Goal: Information Seeking & Learning: Stay updated

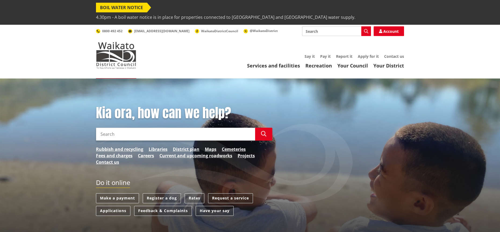
click at [202, 12] on span "4.30pm - A boil water notice is in place for properties connected to [GEOGRAPHI…" at bounding box center [225, 17] width 259 height 10
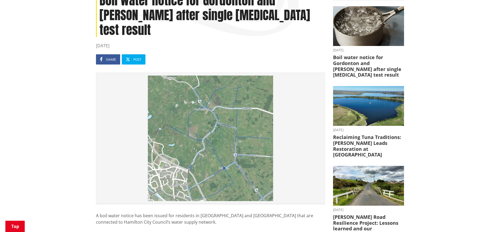
scroll to position [134, 0]
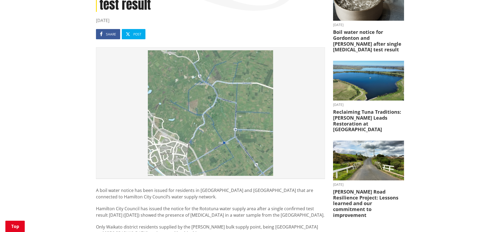
click at [211, 103] on img at bounding box center [210, 113] width 223 height 126
click at [181, 98] on img at bounding box center [210, 113] width 223 height 126
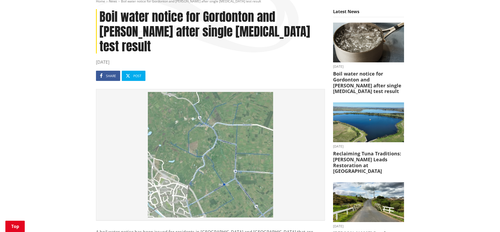
scroll to position [161, 0]
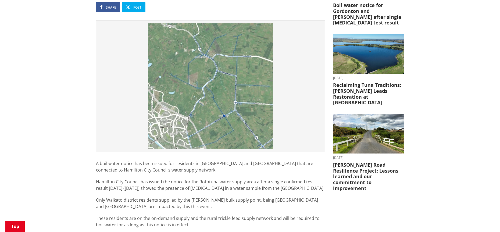
click at [170, 83] on img at bounding box center [210, 86] width 223 height 126
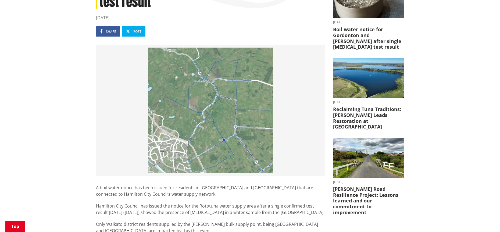
scroll to position [134, 0]
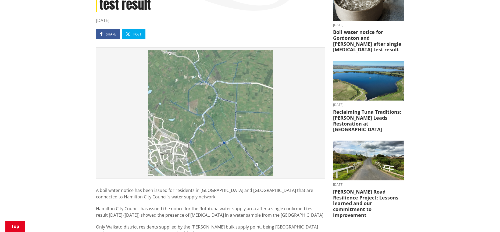
click at [172, 121] on img at bounding box center [210, 113] width 223 height 126
click at [218, 116] on img at bounding box center [210, 113] width 223 height 126
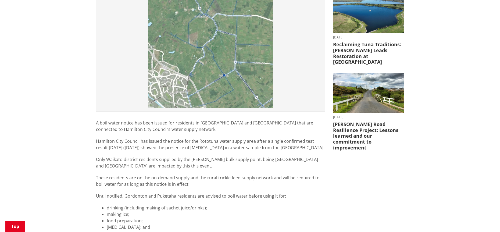
scroll to position [215, 0]
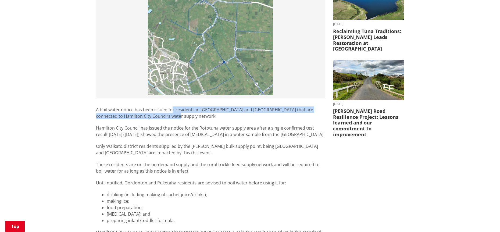
drag, startPoint x: 172, startPoint y: 86, endPoint x: 166, endPoint y: 94, distance: 9.2
click at [166, 106] on p "A boil water notice has been issued for residents in [GEOGRAPHIC_DATA] and [GEO…" at bounding box center [210, 112] width 229 height 13
drag, startPoint x: 151, startPoint y: 104, endPoint x: 314, endPoint y: 109, distance: 163.2
click at [314, 125] on p "Hamilton City Council has issued the notice for the Rototuna water supply area …" at bounding box center [210, 131] width 229 height 13
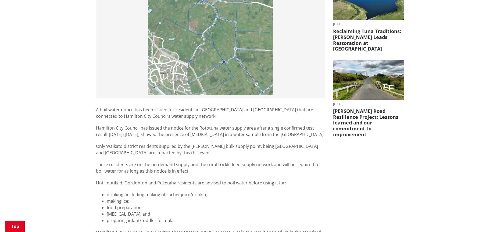
click at [160, 143] on span "Only Waikato district residents supplied by the [PERSON_NAME] bulk supply point…" at bounding box center [207, 149] width 222 height 12
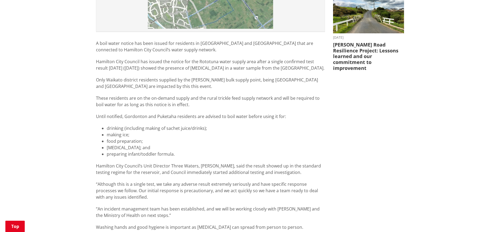
scroll to position [296, 0]
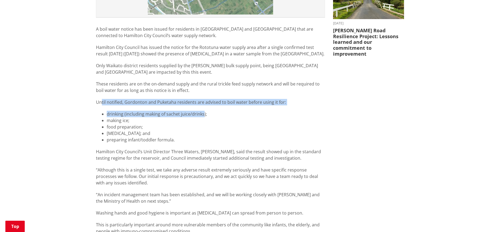
drag, startPoint x: 101, startPoint y: 77, endPoint x: 203, endPoint y: 87, distance: 102.2
click at [203, 87] on div "A boil water notice has been issued for residents in [GEOGRAPHIC_DATA] and [GEO…" at bounding box center [210, 145] width 229 height 239
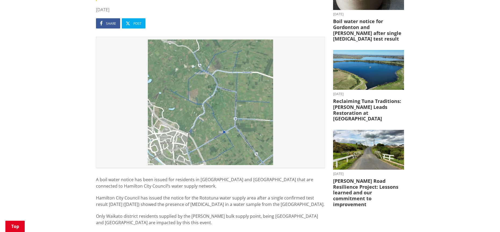
scroll to position [134, 0]
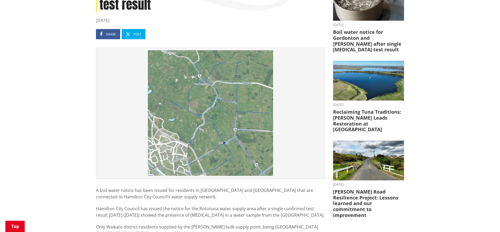
click at [203, 87] on img at bounding box center [210, 113] width 223 height 126
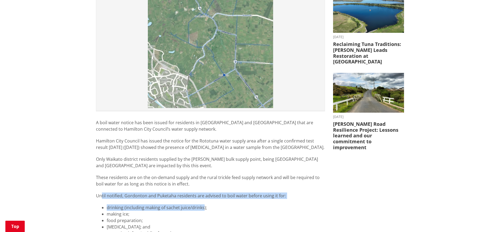
scroll to position [242, 0]
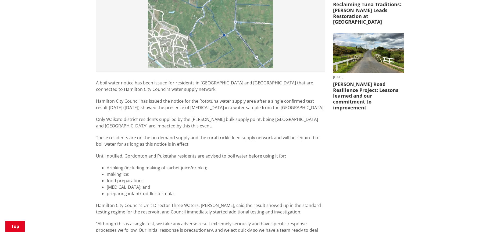
click at [110, 171] on li "making ice;" at bounding box center [216, 174] width 218 height 6
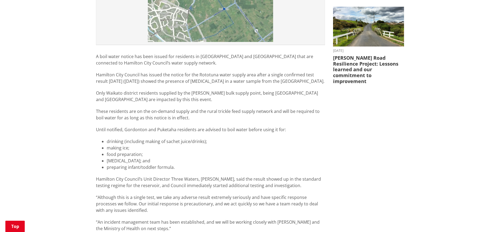
scroll to position [269, 0]
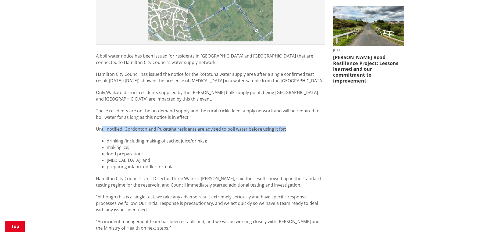
drag, startPoint x: 102, startPoint y: 103, endPoint x: 286, endPoint y: 105, distance: 183.8
click at [286, 126] on p "Until notified, Gordonton and Puketaha residents are advised to boil water befo…" at bounding box center [210, 129] width 229 height 6
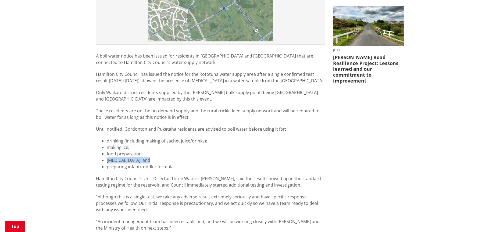
drag, startPoint x: 106, startPoint y: 135, endPoint x: 150, endPoint y: 138, distance: 44.4
click at [150, 138] on ul "drinking (including making of sachet juice/drinks); making ice; food preparatio…" at bounding box center [210, 154] width 229 height 32
click at [224, 163] on li "preparing infant/toddler formula." at bounding box center [216, 166] width 218 height 6
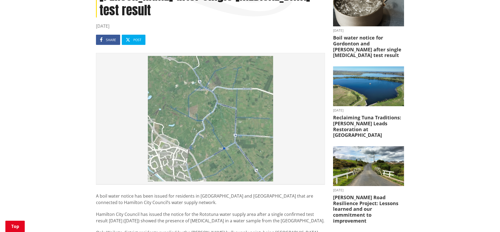
scroll to position [134, 0]
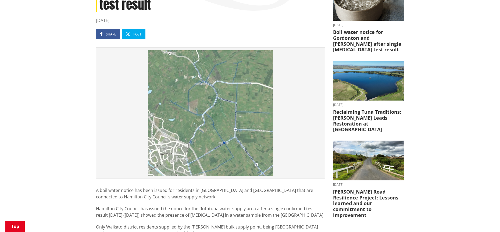
click at [184, 114] on img at bounding box center [210, 113] width 223 height 126
click at [184, 116] on img at bounding box center [210, 113] width 223 height 126
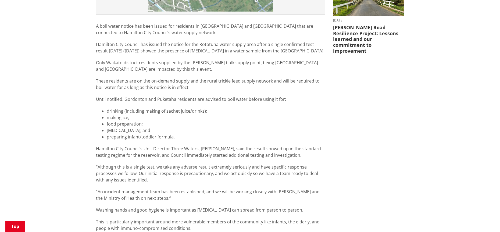
scroll to position [349, 0]
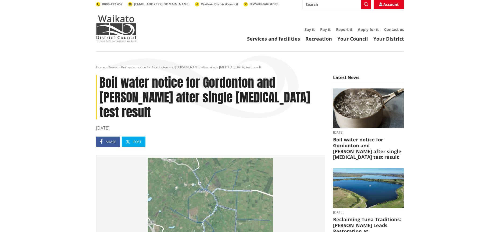
click at [137, 167] on img at bounding box center [210, 221] width 223 height 126
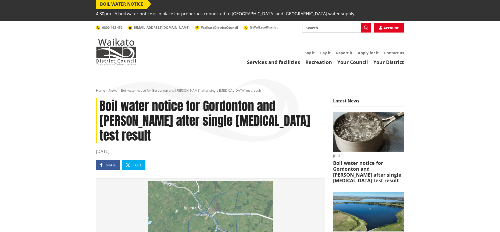
scroll to position [0, 0]
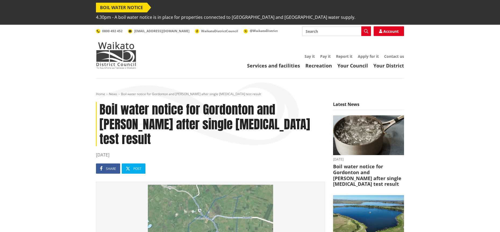
drag, startPoint x: 62, startPoint y: 128, endPoint x: 65, endPoint y: 126, distance: 3.5
